Goal: Task Accomplishment & Management: Manage account settings

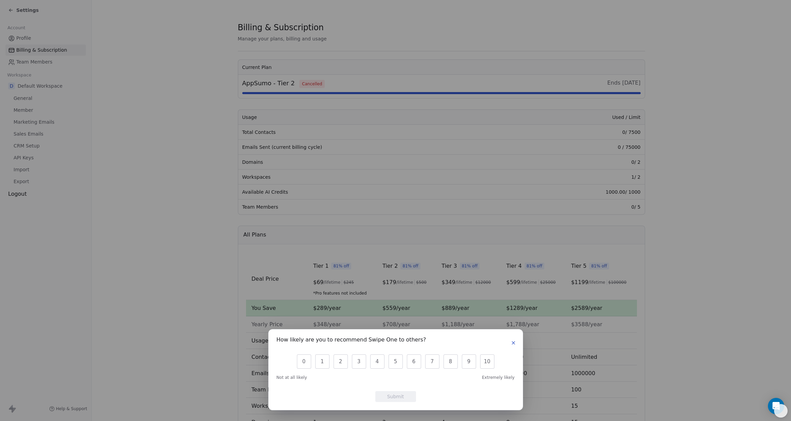
click at [513, 343] on icon "button" at bounding box center [513, 342] width 5 height 5
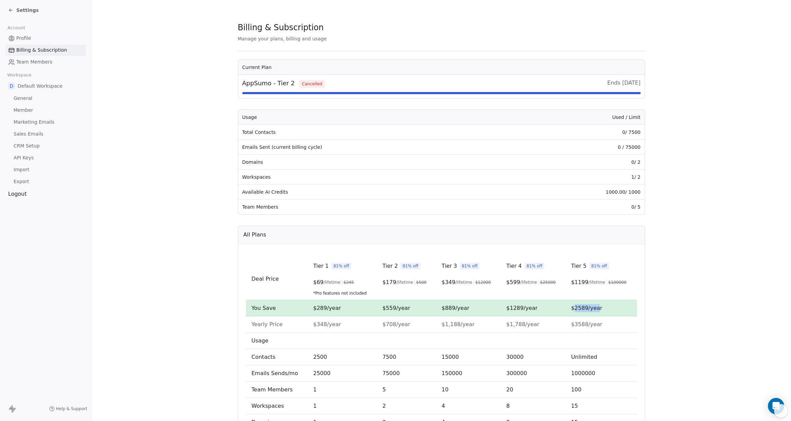
drag, startPoint x: 573, startPoint y: 309, endPoint x: 596, endPoint y: 308, distance: 23.1
click at [596, 308] on span "$2589/year" at bounding box center [586, 308] width 31 height 6
click at [324, 284] on span "/lifetime" at bounding box center [332, 281] width 17 height 5
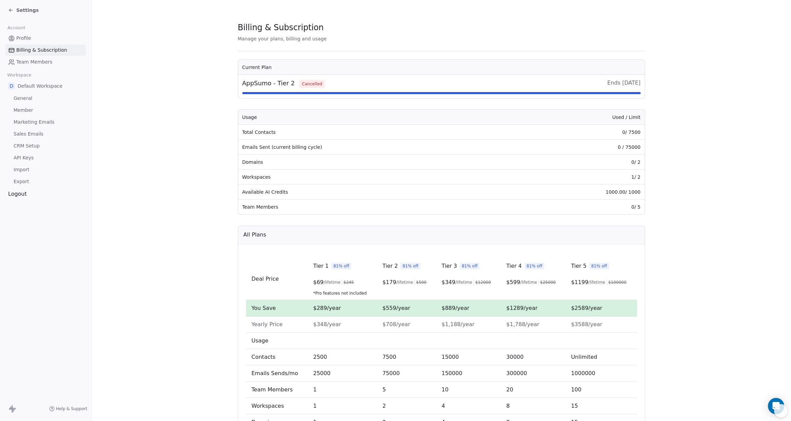
click at [313, 284] on span "$ 69" at bounding box center [318, 282] width 11 height 8
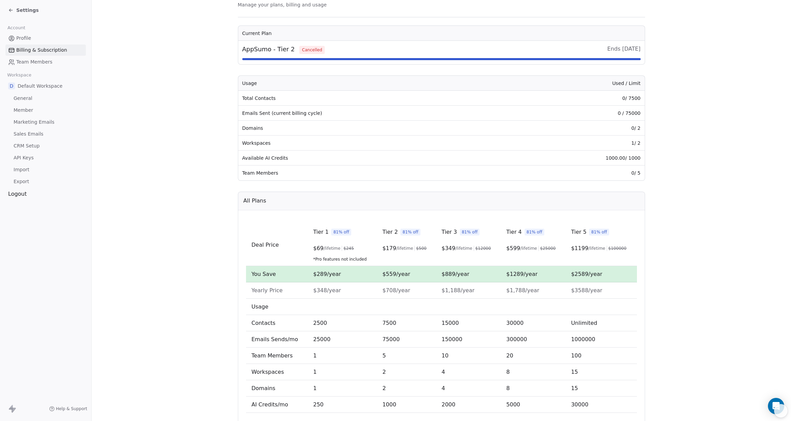
scroll to position [61, 0]
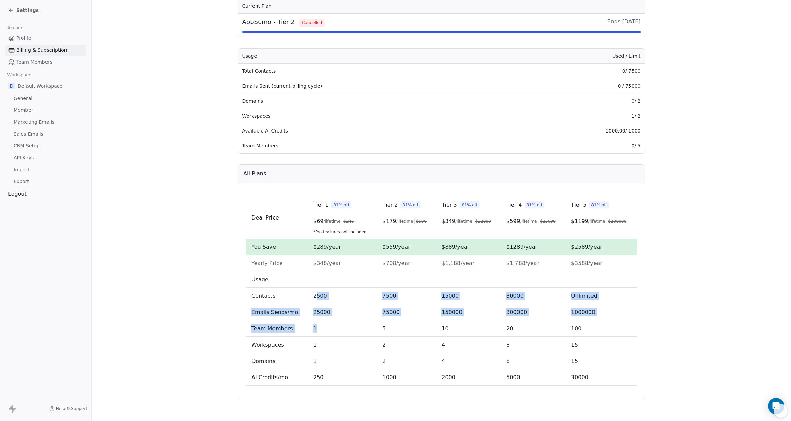
drag, startPoint x: 311, startPoint y: 294, endPoint x: 322, endPoint y: 331, distance: 38.7
click at [322, 331] on tbody "Deal Price Tier 1 81% off $ 69 /lifetime $ 245 *Pro features not included Tier …" at bounding box center [441, 291] width 391 height 189
click at [322, 331] on td "1" at bounding box center [342, 328] width 69 height 16
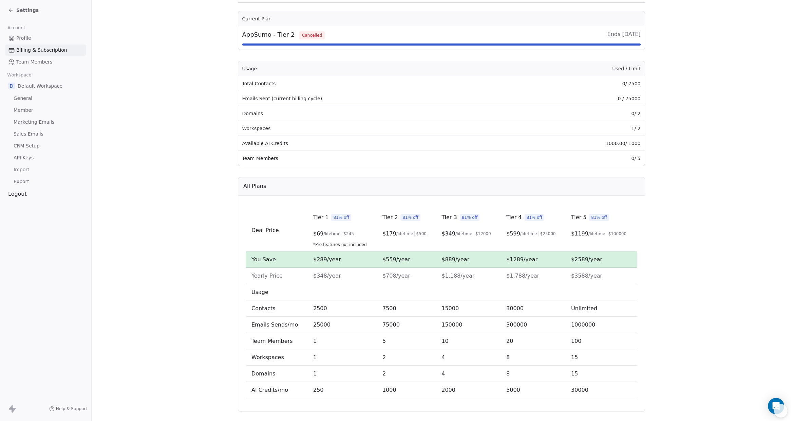
scroll to position [0, 0]
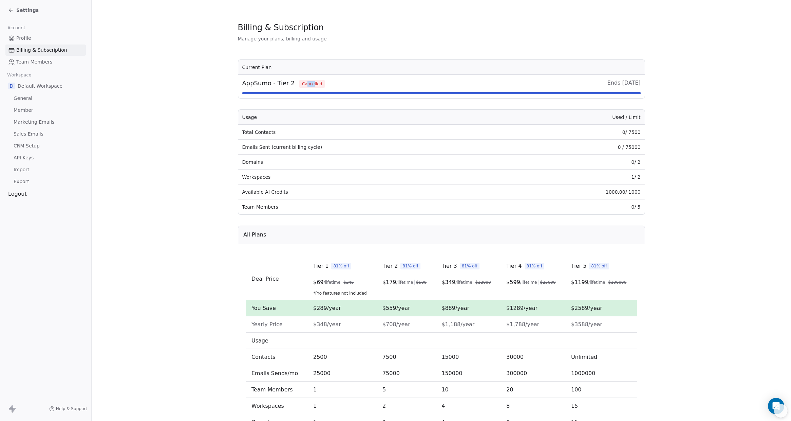
drag, startPoint x: 308, startPoint y: 84, endPoint x: 300, endPoint y: 84, distance: 7.1
click at [300, 84] on span "Cancelled" at bounding box center [311, 84] width 25 height 8
click at [662, 32] on section "Billing & Subscription Manage your plans, billing and usage Current Plan AppSum…" at bounding box center [442, 241] width 700 height 482
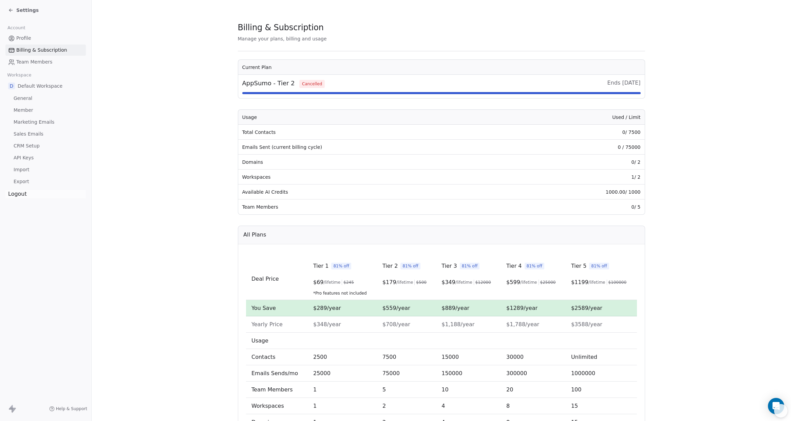
click at [21, 197] on div "Logout" at bounding box center [45, 194] width 80 height 8
